Goal: Task Accomplishment & Management: Manage account settings

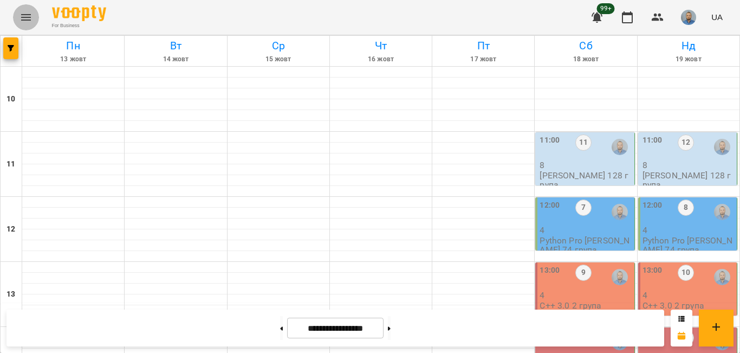
scroll to position [379, 0]
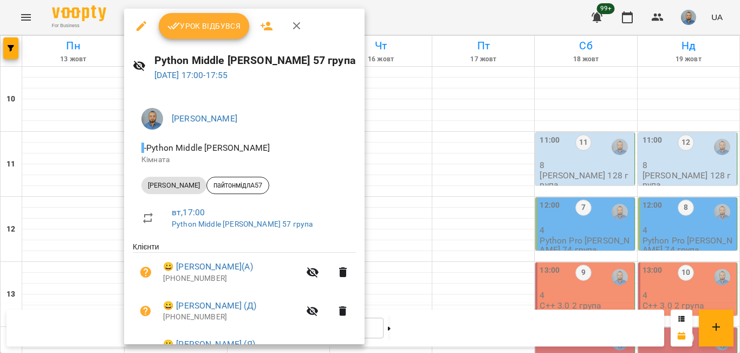
click at [202, 30] on span "Урок відбувся" at bounding box center [204, 26] width 74 height 13
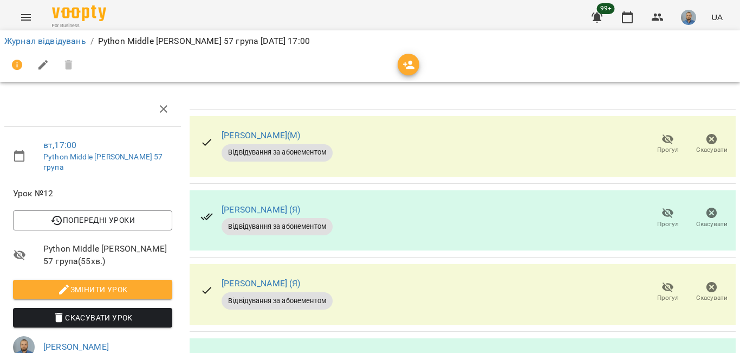
scroll to position [54, 0]
click at [657, 293] on span "Прогул" at bounding box center [668, 297] width 22 height 9
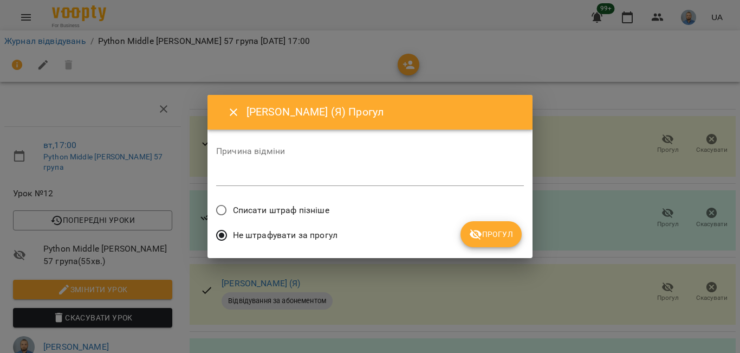
click at [496, 231] on span "Прогул" at bounding box center [491, 234] width 44 height 13
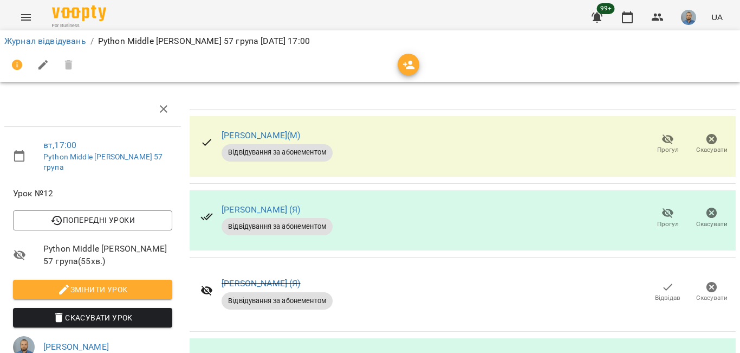
scroll to position [222, 0]
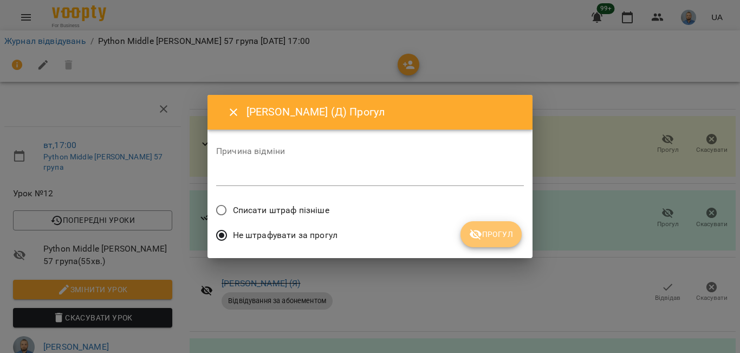
click at [490, 229] on span "Прогул" at bounding box center [491, 234] width 44 height 13
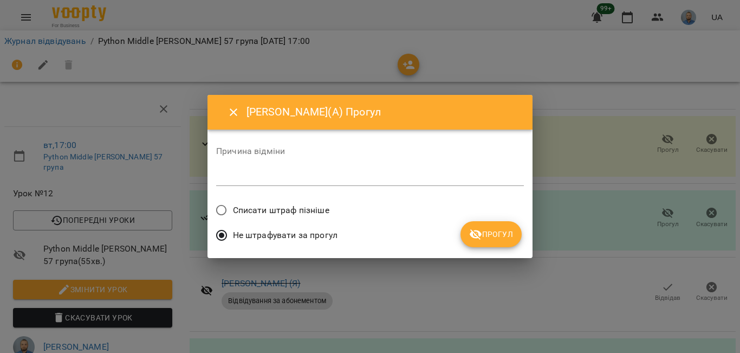
click at [511, 232] on span "Прогул" at bounding box center [491, 234] width 44 height 13
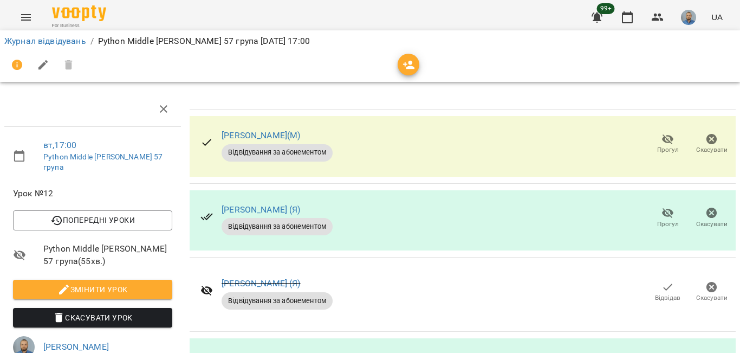
scroll to position [0, 0]
